Goal: Information Seeking & Learning: Learn about a topic

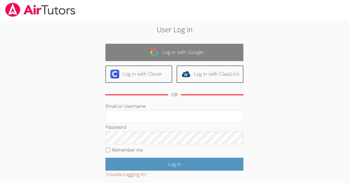
click at [180, 53] on link "Log in with Google" at bounding box center [174, 52] width 138 height 17
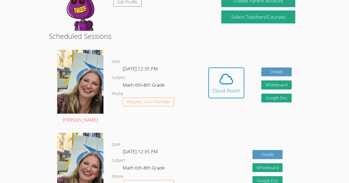
scroll to position [113, 0]
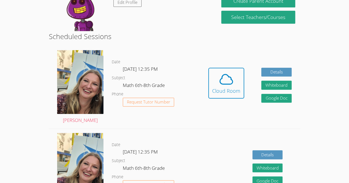
click at [180, 126] on div "Date [DATE] 12:35 PM Subject Math 6th-8th Grade Phone Request Tutor Number" at bounding box center [156, 87] width 88 height 83
click at [230, 85] on icon at bounding box center [225, 79] width 15 height 15
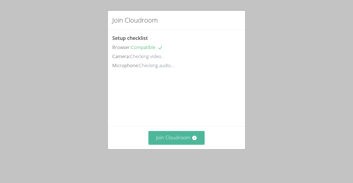
click at [158, 145] on button "Join Cloudroom" at bounding box center [176, 138] width 57 height 14
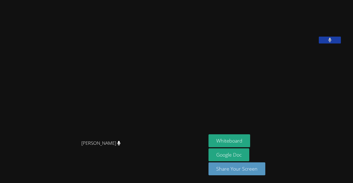
click at [328, 42] on icon at bounding box center [329, 40] width 3 height 5
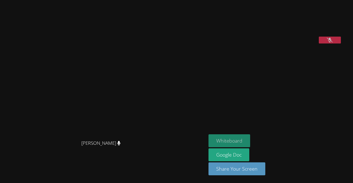
click at [250, 141] on button "Whiteboard" at bounding box center [229, 141] width 42 height 13
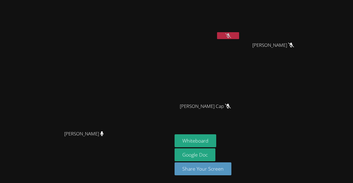
click at [308, 31] on video at bounding box center [275, 20] width 66 height 37
click at [240, 83] on video at bounding box center [208, 81] width 66 height 37
click at [128, 86] on video at bounding box center [86, 80] width 83 height 95
click at [128, 88] on video at bounding box center [86, 80] width 83 height 95
click at [301, 125] on aside "[PERSON_NAME] [PERSON_NAME] [PERSON_NAME] [PERSON_NAME] [PERSON_NAME] Cap [PERS…" at bounding box center [241, 91] width 138 height 183
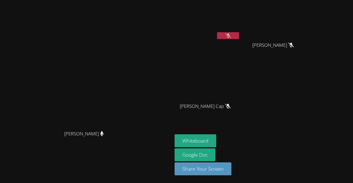
click at [301, 126] on aside "[PERSON_NAME] [PERSON_NAME] [PERSON_NAME] [PERSON_NAME] [PERSON_NAME] Cap [PERS…" at bounding box center [241, 91] width 138 height 183
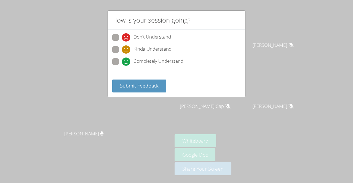
click at [121, 57] on div "Don't Understand Kinda Understand Completely Understand" at bounding box center [176, 51] width 128 height 34
click at [122, 66] on span at bounding box center [122, 66] width 0 height 0
click at [122, 61] on input "Completely Understand" at bounding box center [124, 60] width 5 height 5
radio input "true"
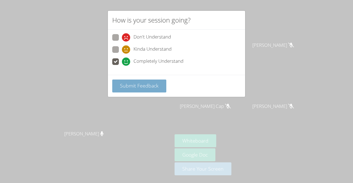
click at [134, 84] on span "Submit Feedback" at bounding box center [139, 85] width 39 height 7
